Goal: Download file/media

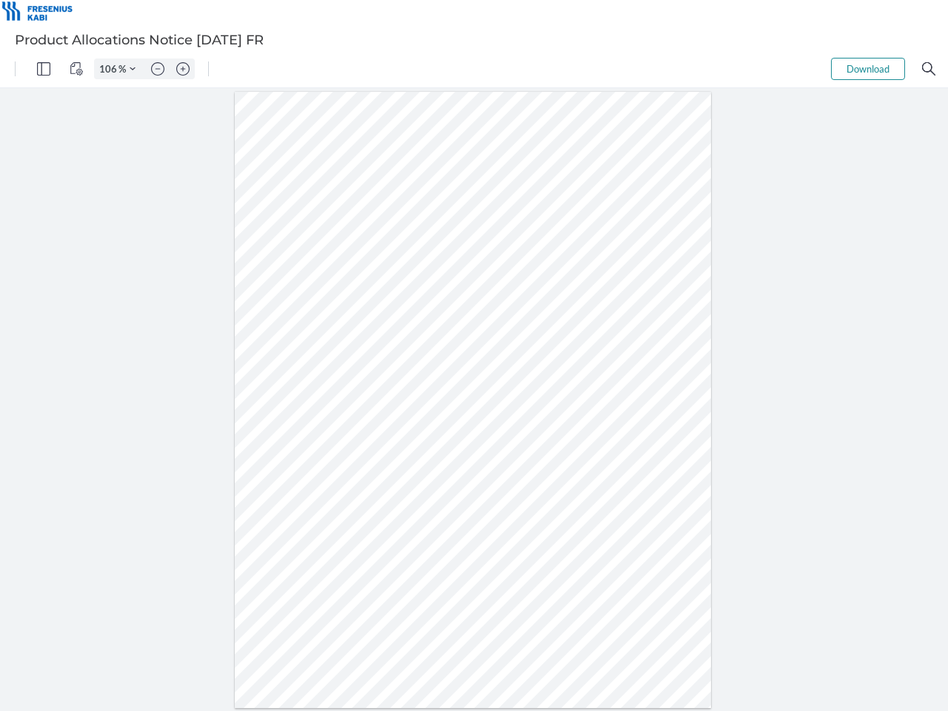
click at [44, 69] on img "Panel" at bounding box center [43, 68] width 13 height 13
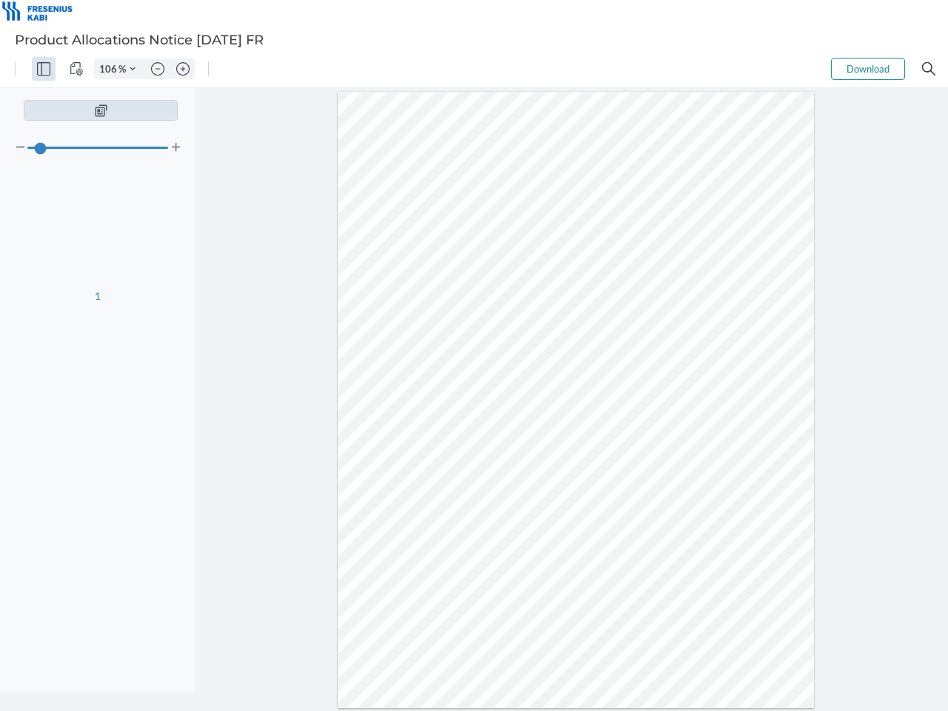
click at [76, 69] on img "View Controls" at bounding box center [76, 68] width 13 height 13
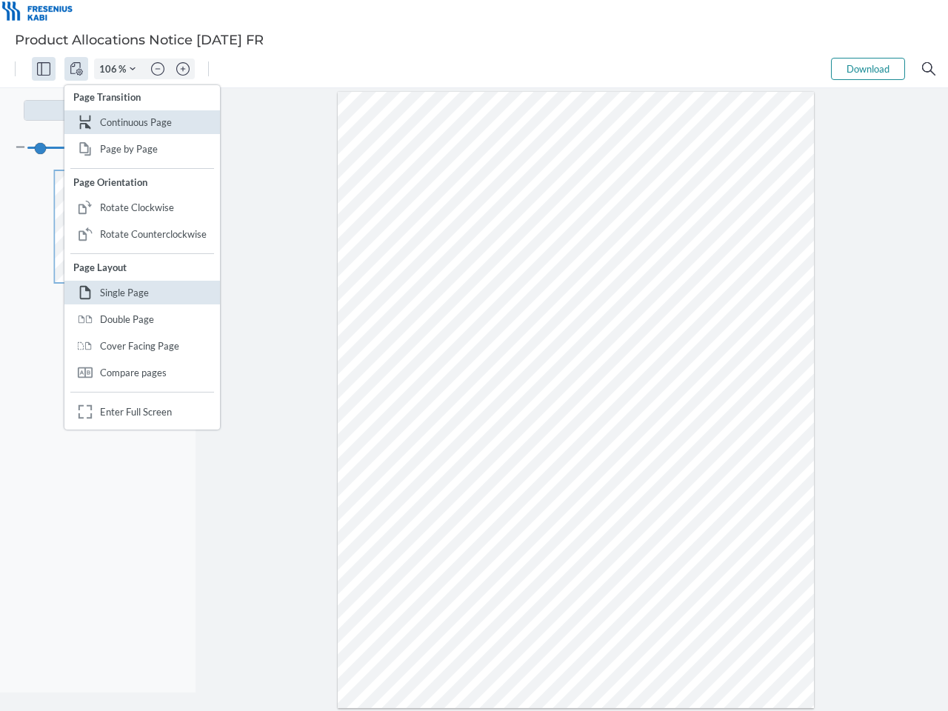
click at [110, 69] on input "106" at bounding box center [107, 68] width 24 height 13
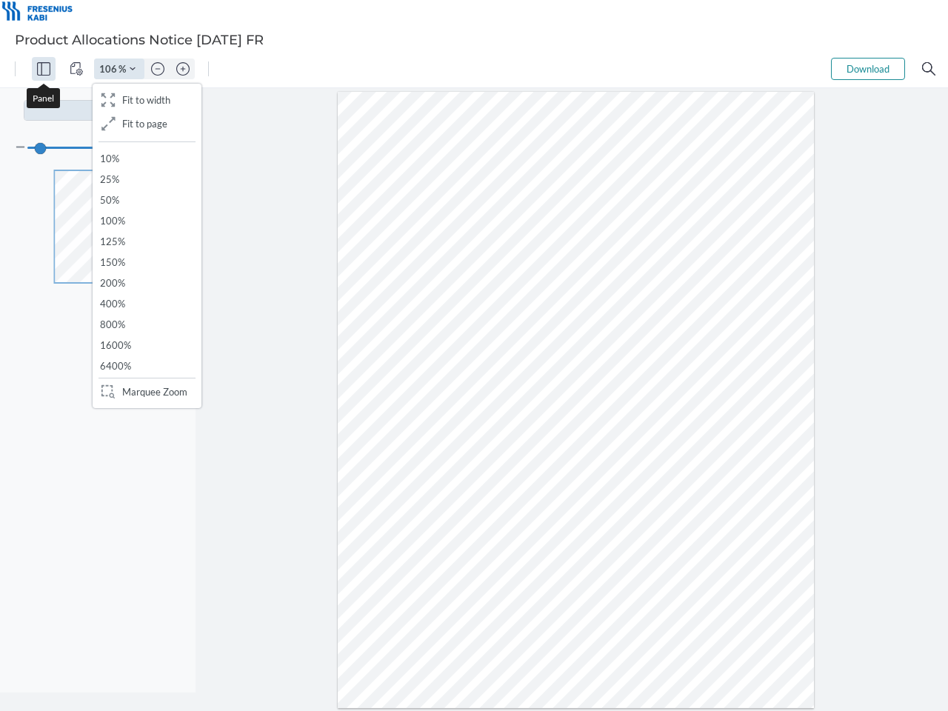
click at [133, 69] on img "Zoom Controls" at bounding box center [133, 69] width 6 height 6
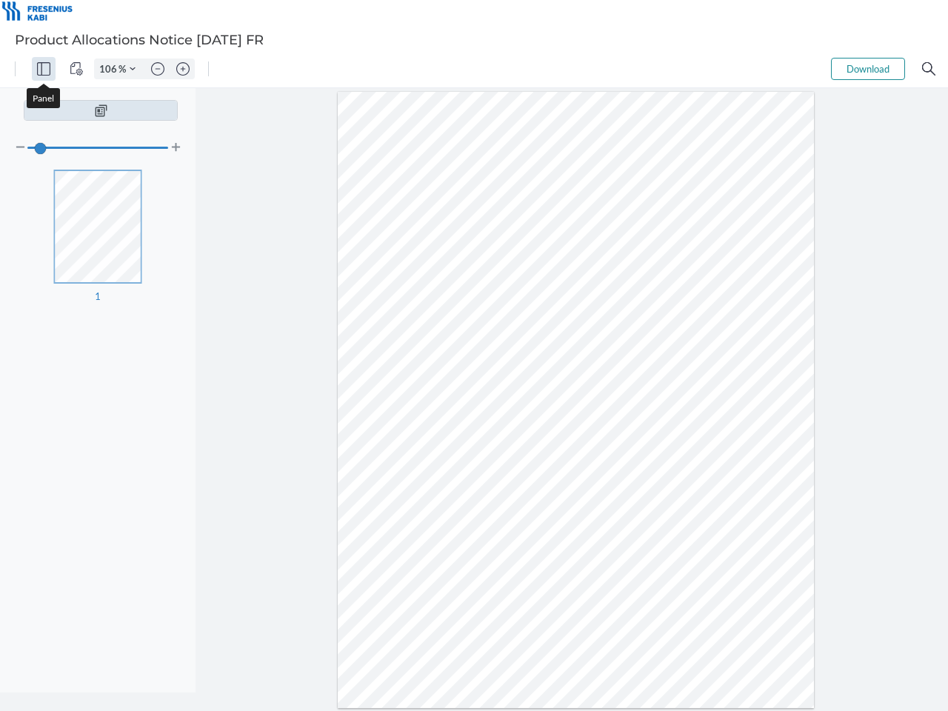
click at [158, 69] on img "Zoom out" at bounding box center [157, 68] width 13 height 13
click at [183, 69] on img "Zoom in" at bounding box center [182, 68] width 13 height 13
type input "106"
click at [868, 69] on button "Download" at bounding box center [868, 69] width 74 height 22
click at [929, 69] on img "Search" at bounding box center [928, 68] width 13 height 13
